Goal: Transaction & Acquisition: Purchase product/service

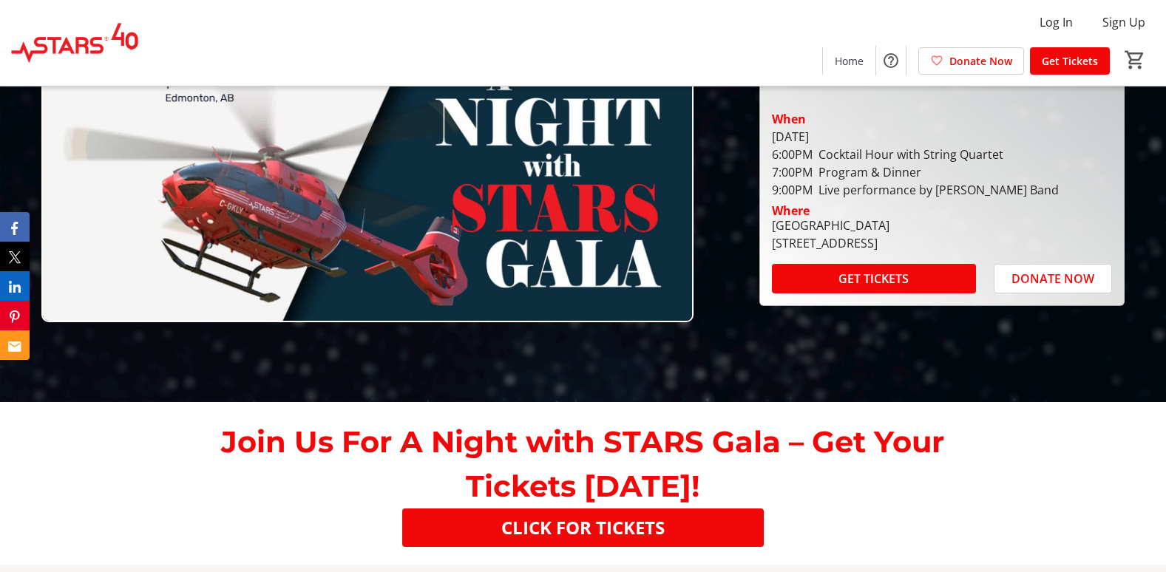
scroll to position [166, 0]
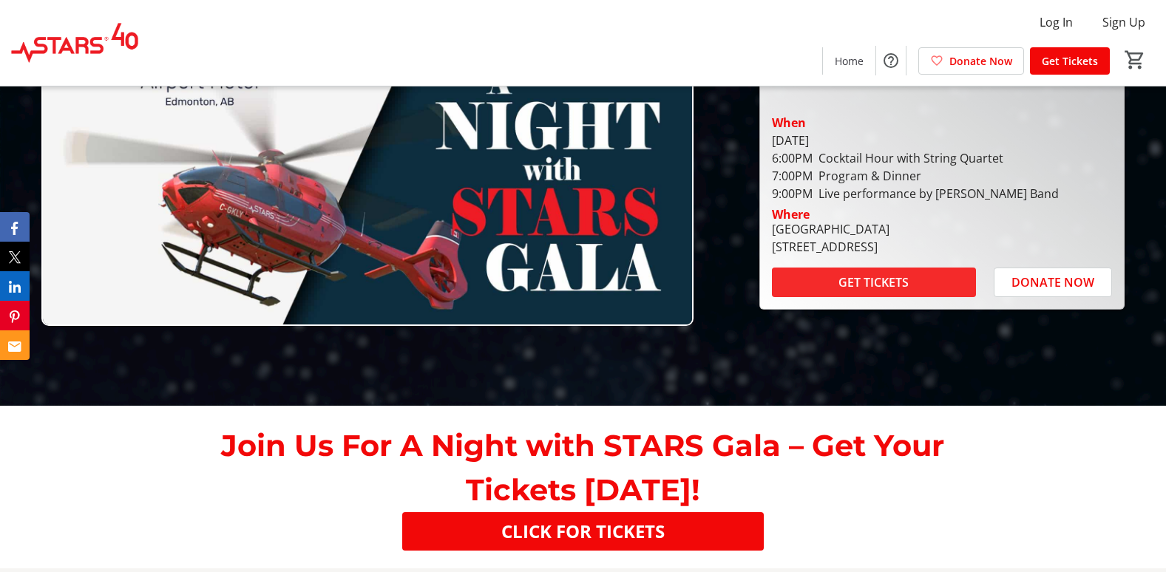
click at [877, 274] on span "GET TICKETS" at bounding box center [874, 283] width 70 height 18
